Goal: Task Accomplishment & Management: Manage account settings

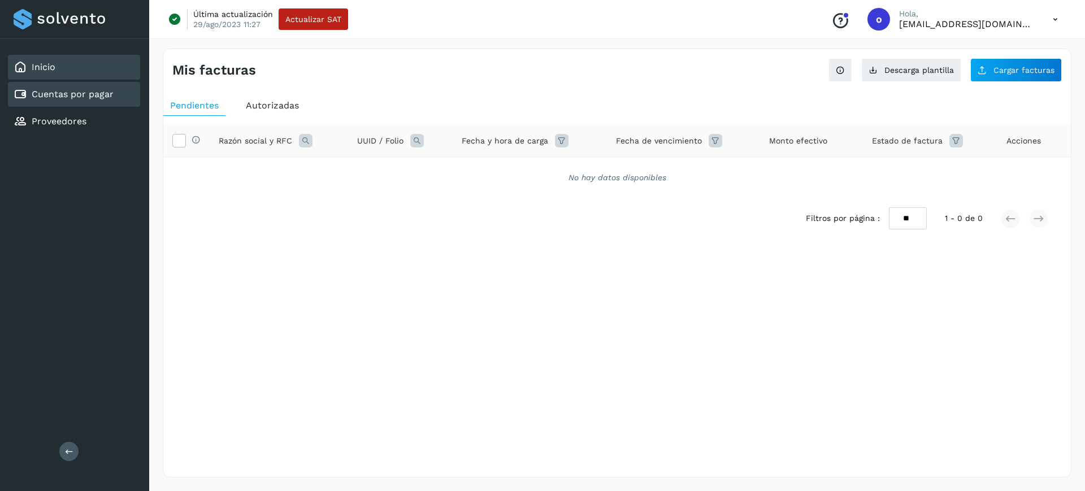
click at [89, 69] on div "Inicio" at bounding box center [74, 67] width 132 height 25
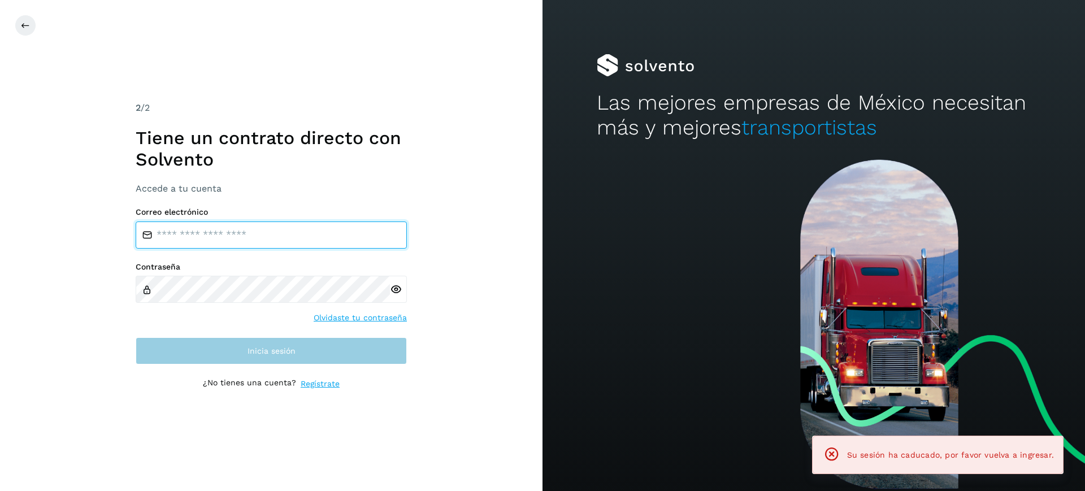
type input "**********"
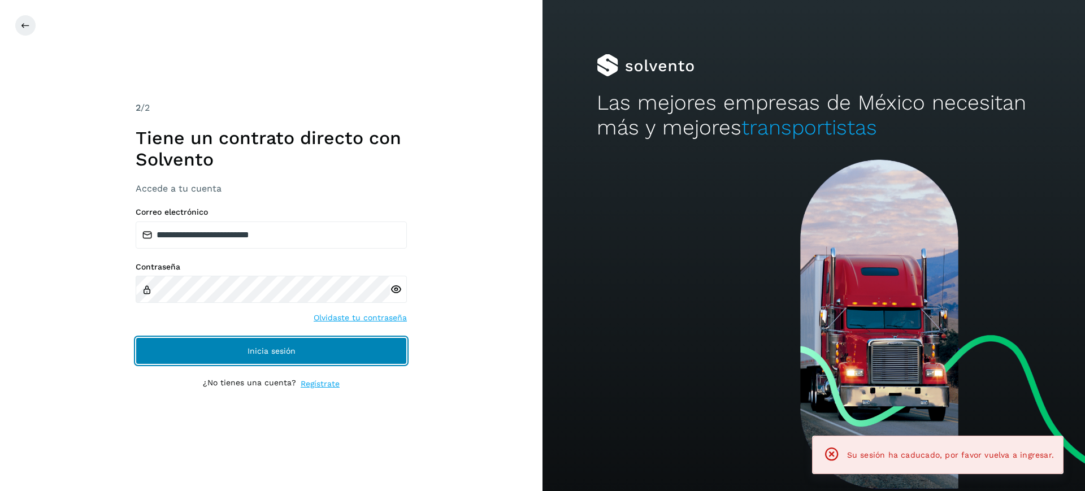
click at [363, 348] on button "Inicia sesión" at bounding box center [271, 350] width 271 height 27
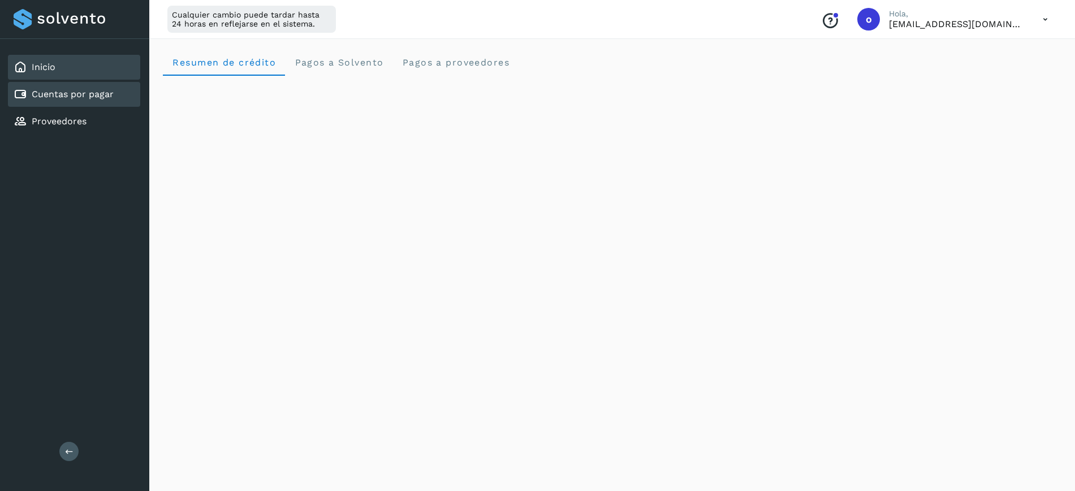
click at [103, 103] on div "Cuentas por pagar" at bounding box center [74, 94] width 132 height 25
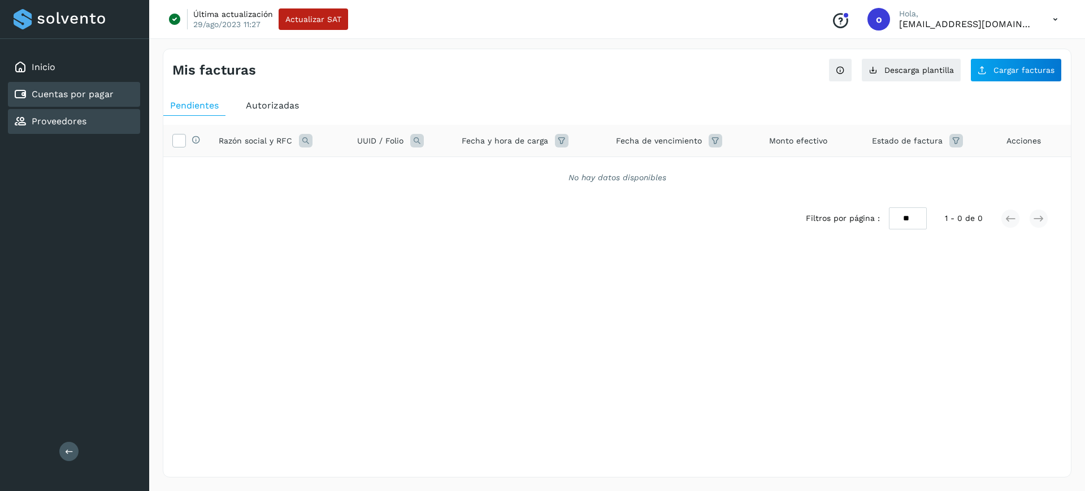
click at [110, 121] on div "Proveedores" at bounding box center [74, 121] width 132 height 25
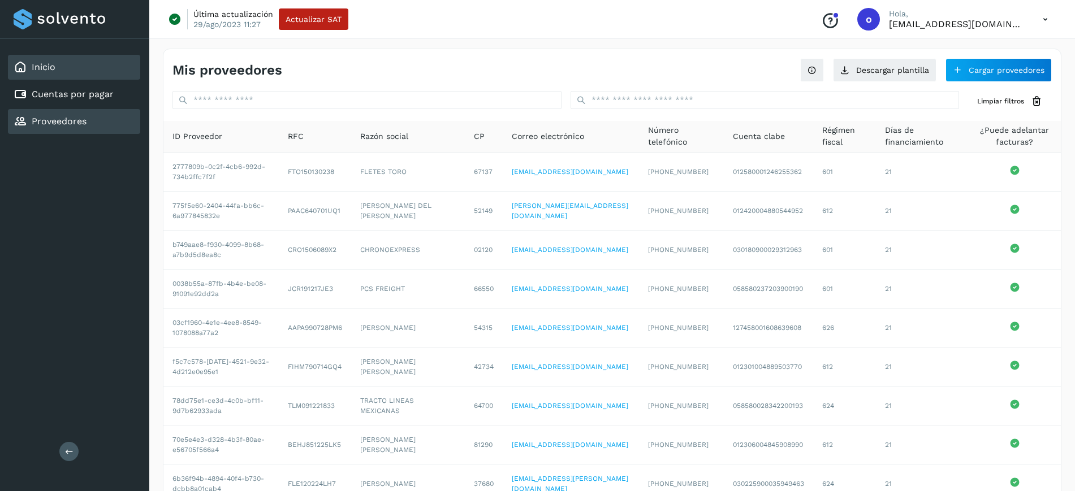
click at [115, 62] on div "Inicio" at bounding box center [74, 67] width 132 height 25
